Goal: Transaction & Acquisition: Download file/media

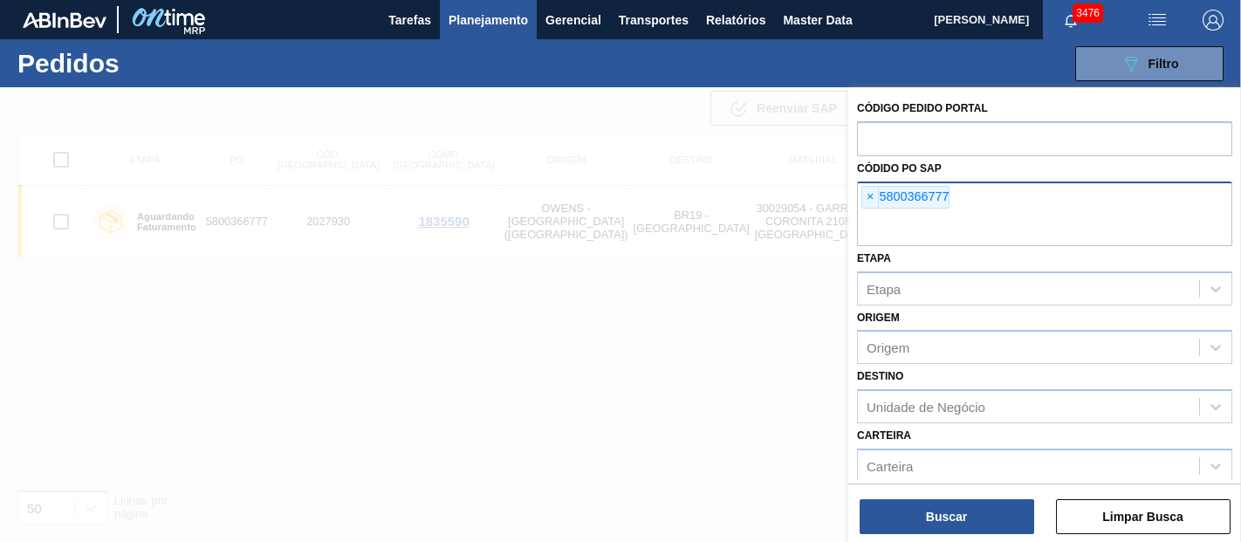
click at [873, 193] on span "×" at bounding box center [870, 197] width 17 height 21
paste input "5800357922"
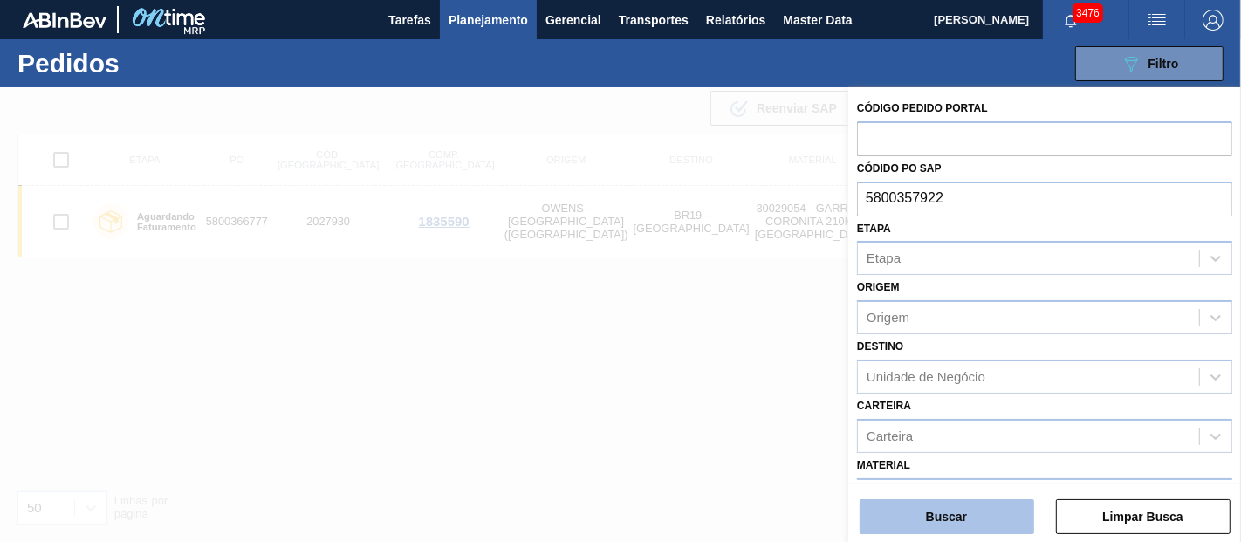
type input "5800357922"
click at [952, 531] on button "Buscar" at bounding box center [947, 516] width 175 height 35
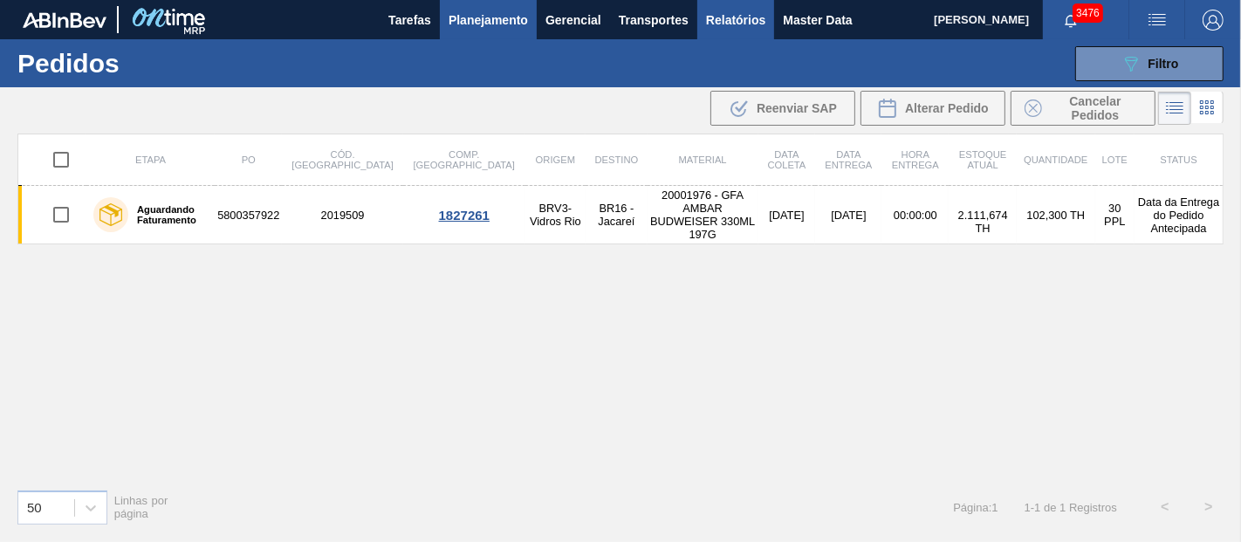
click at [735, 13] on span "Relatórios" at bounding box center [735, 20] width 59 height 21
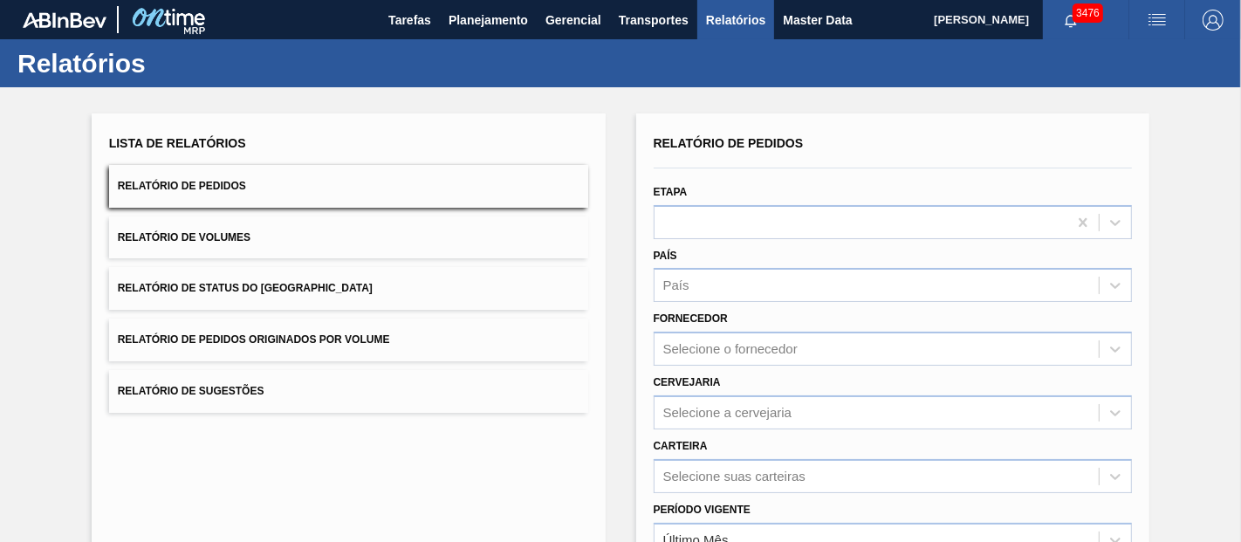
click at [341, 335] on span "Relatório de Pedidos Originados por Volume" at bounding box center [254, 339] width 272 height 12
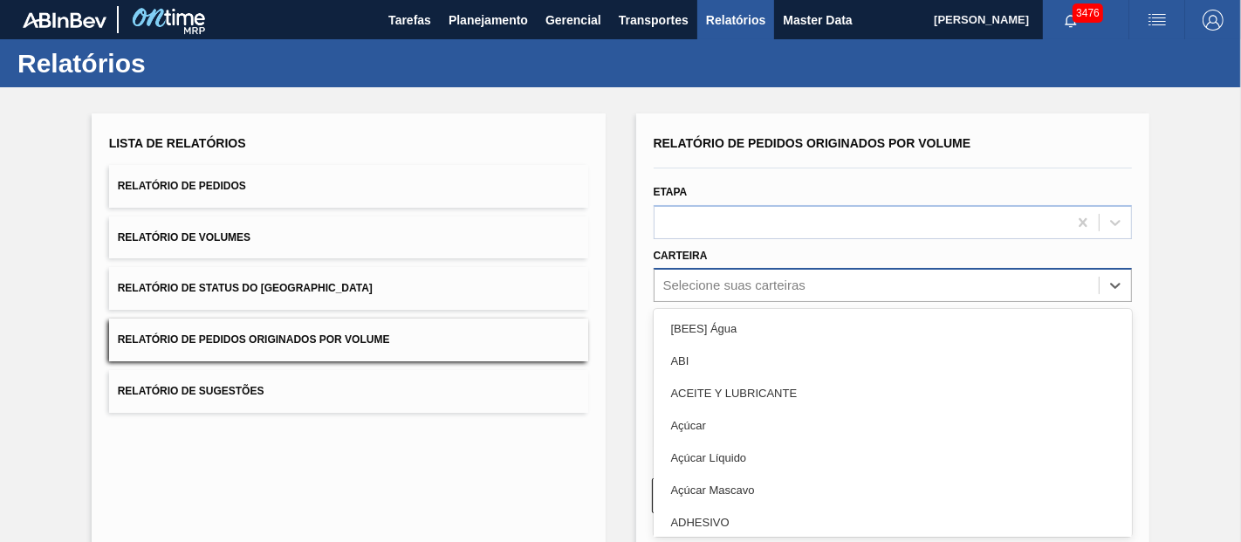
click at [733, 278] on div "Selecione suas carteiras" at bounding box center [893, 285] width 479 height 34
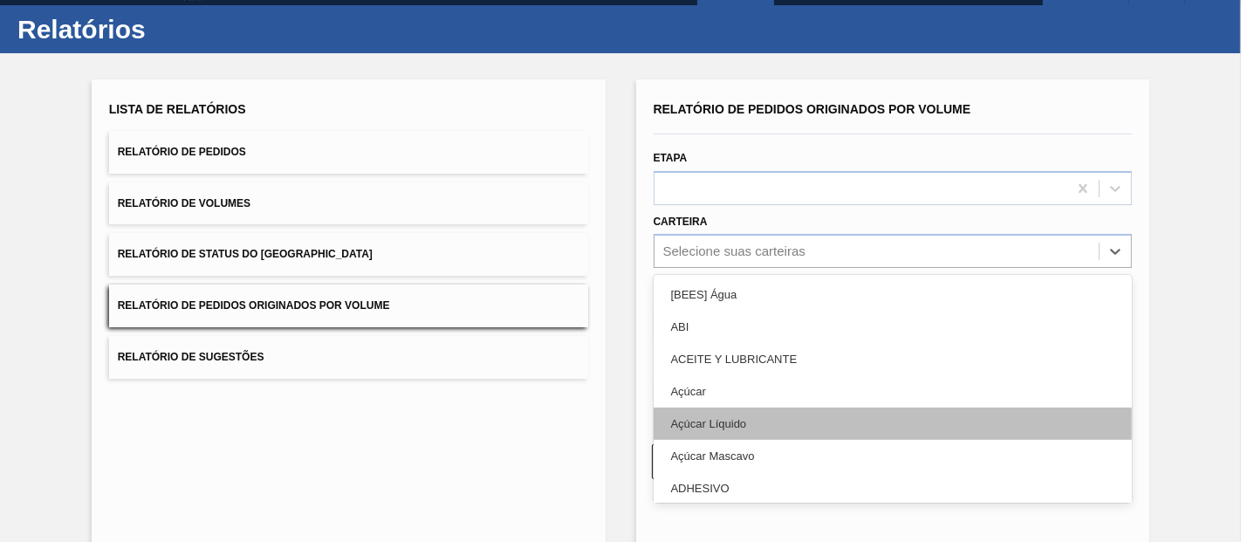
scroll to position [35, 0]
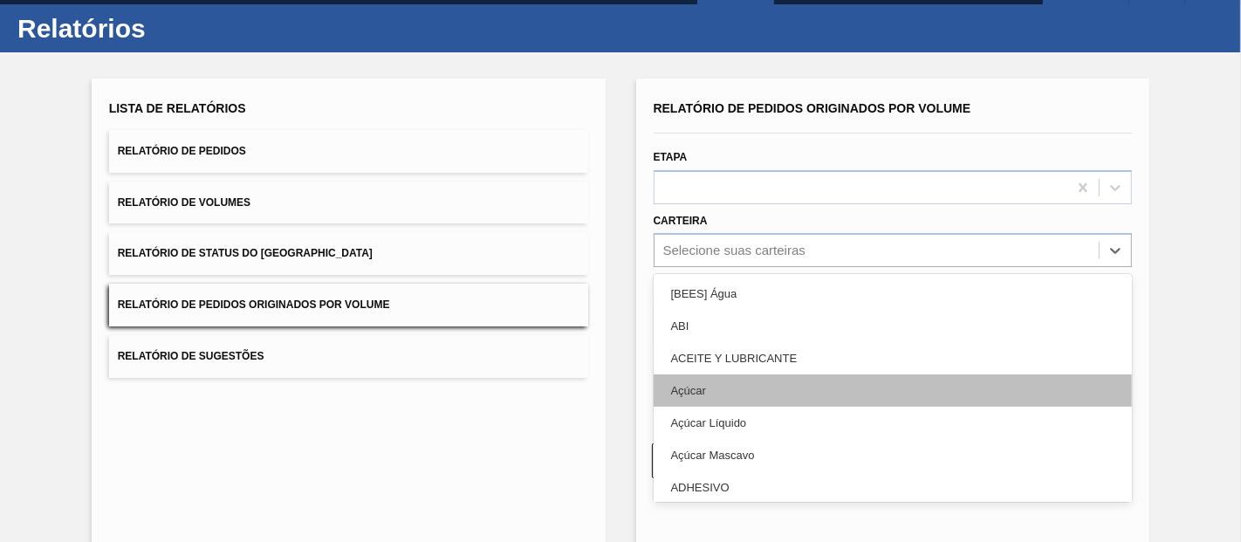
click at [689, 377] on div "Açúcar" at bounding box center [893, 391] width 479 height 32
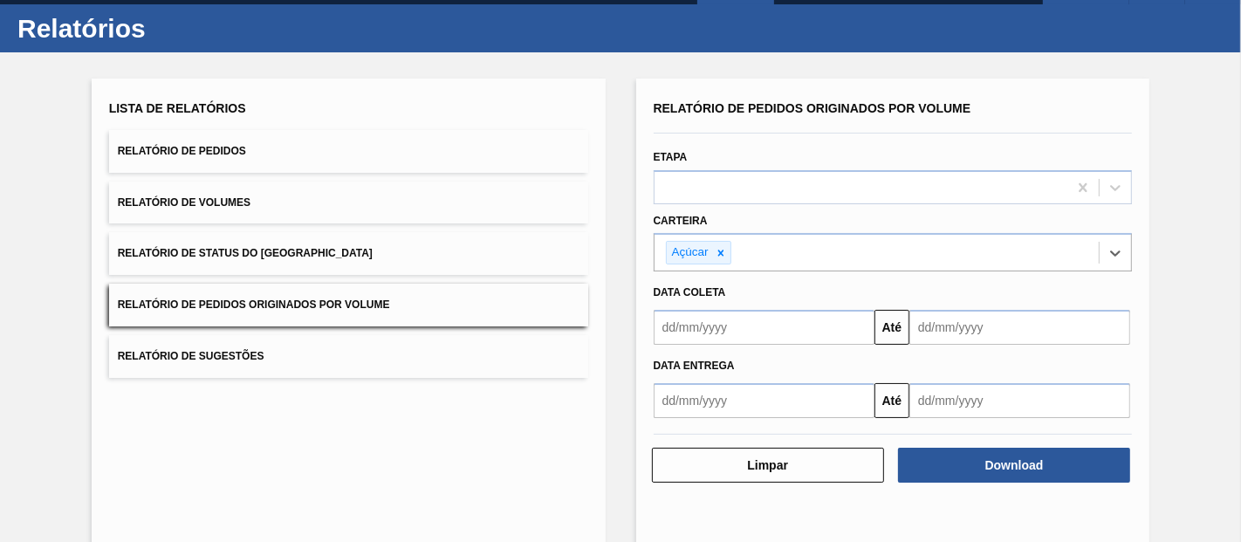
click at [737, 326] on input "text" at bounding box center [764, 327] width 221 height 35
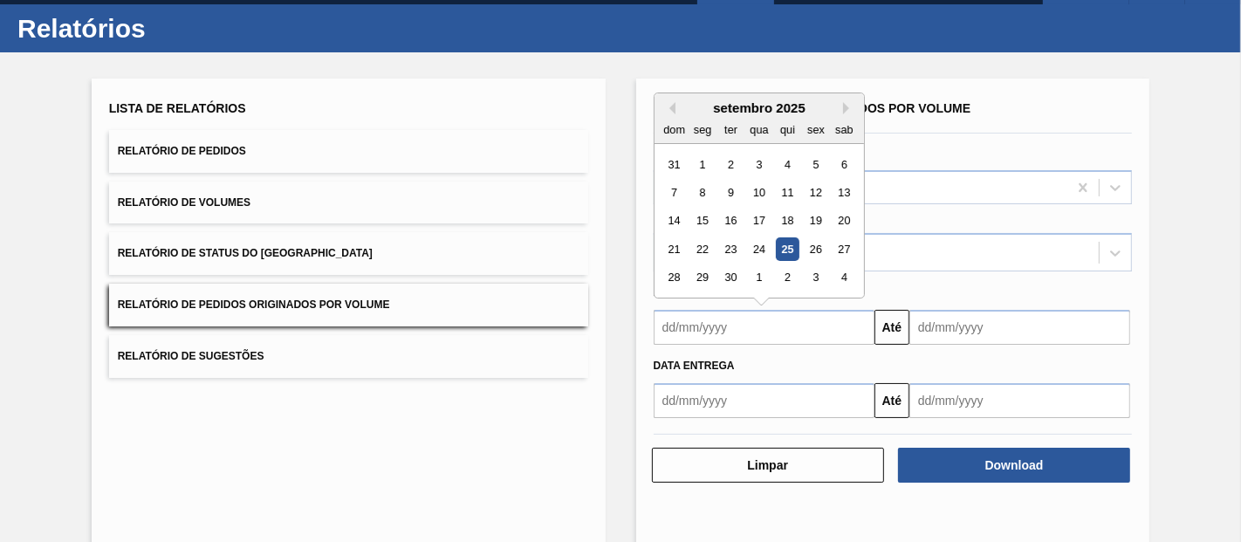
click at [703, 160] on div "1" at bounding box center [703, 165] width 24 height 24
type input "[DATE]"
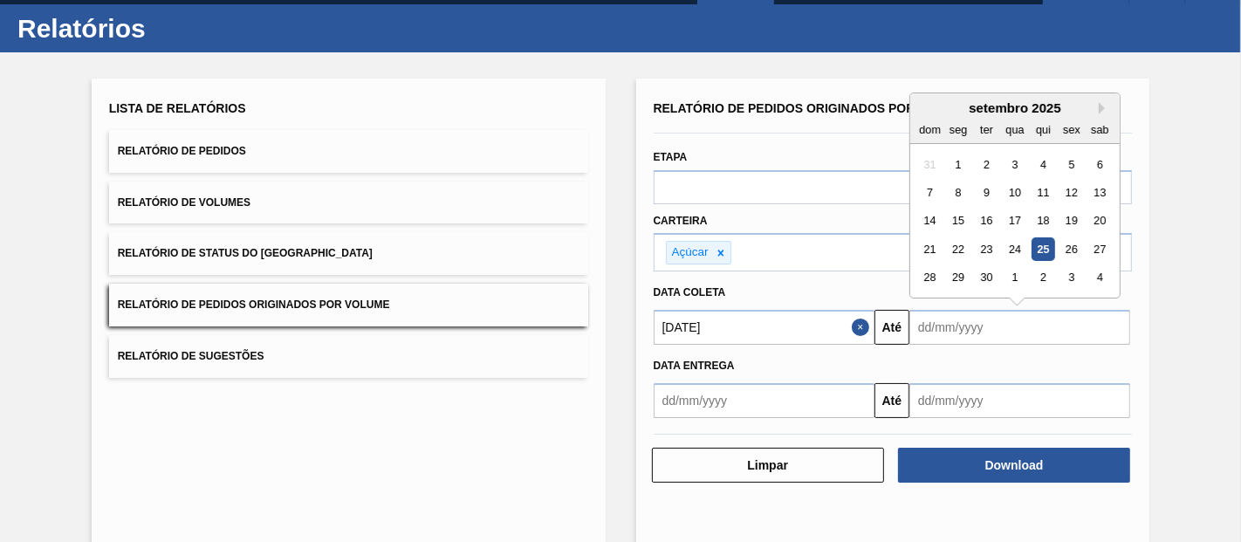
click at [973, 327] on input "text" at bounding box center [1020, 327] width 221 height 35
click at [1070, 239] on div "26" at bounding box center [1072, 249] width 24 height 24
type input "[DATE]"
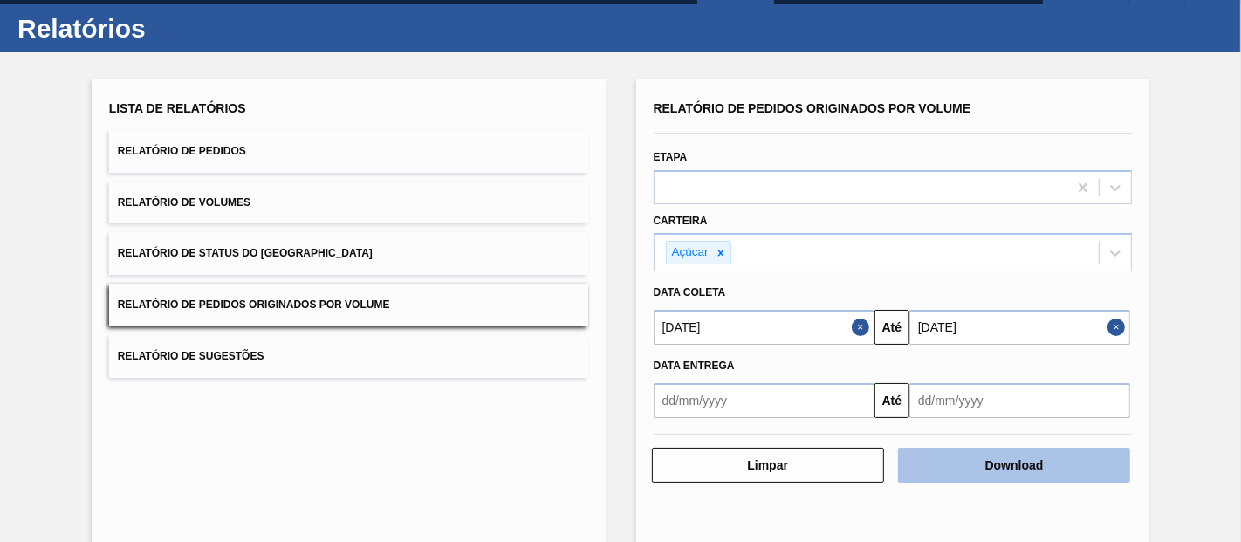
click at [978, 452] on button "Download" at bounding box center [1014, 465] width 232 height 35
